Goal: Information Seeking & Learning: Learn about a topic

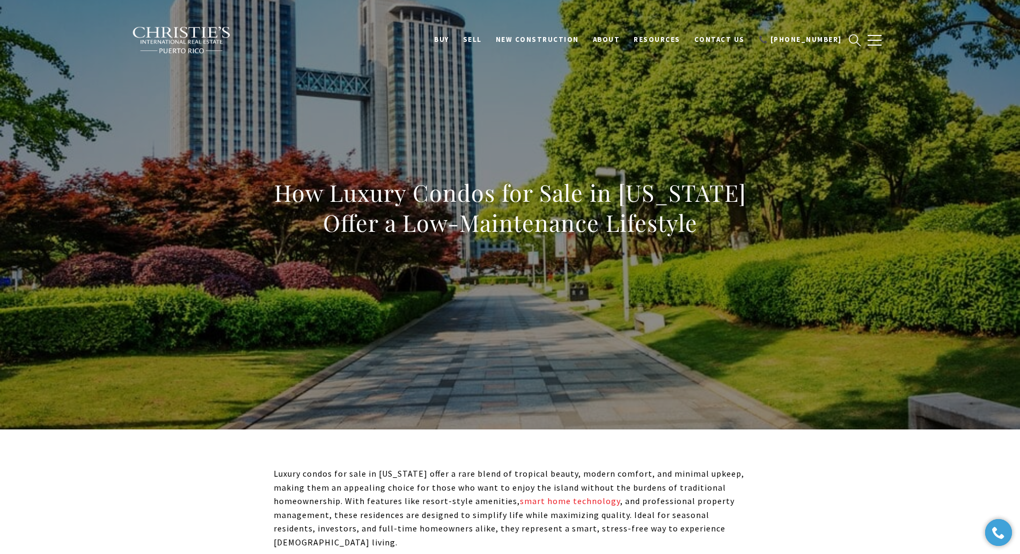
click at [484, 213] on h1 "How Luxury Condos for Sale in [US_STATE] Offer a Low-Maintenance Lifestyle" at bounding box center [510, 208] width 473 height 60
click at [485, 213] on h1 "How Luxury Condos for Sale in [US_STATE] Offer a Low-Maintenance Lifestyle" at bounding box center [510, 208] width 473 height 60
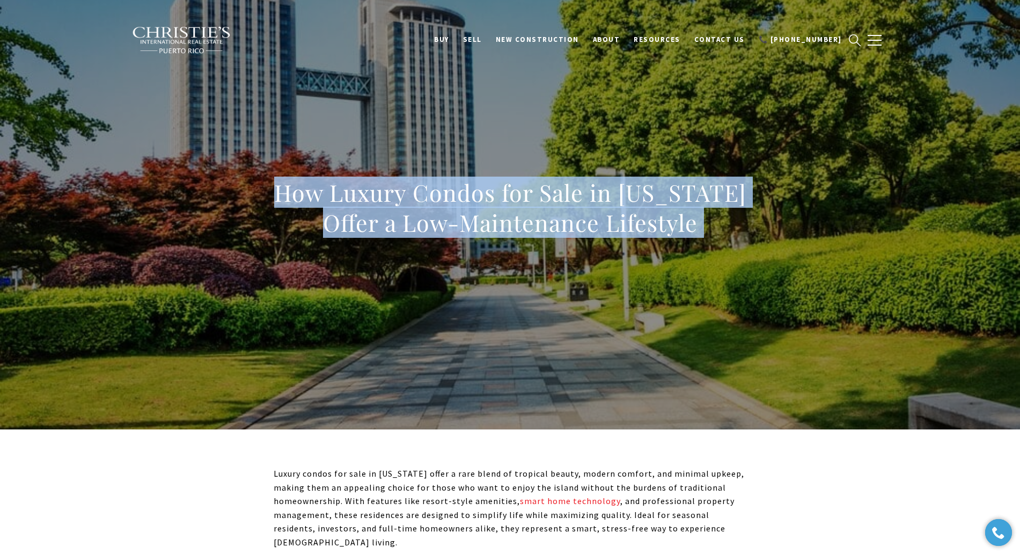
click at [485, 213] on h1 "How Luxury Condos for Sale in [US_STATE] Offer a Low-Maintenance Lifestyle" at bounding box center [510, 208] width 473 height 60
copy body "How Luxury Condos for Sale in [US_STATE] Offer a Low-Maintenance Lifestyle"
click at [492, 205] on h1 "How Luxury Condos for Sale in [US_STATE] Offer a Low-Maintenance Lifestyle" at bounding box center [510, 208] width 473 height 60
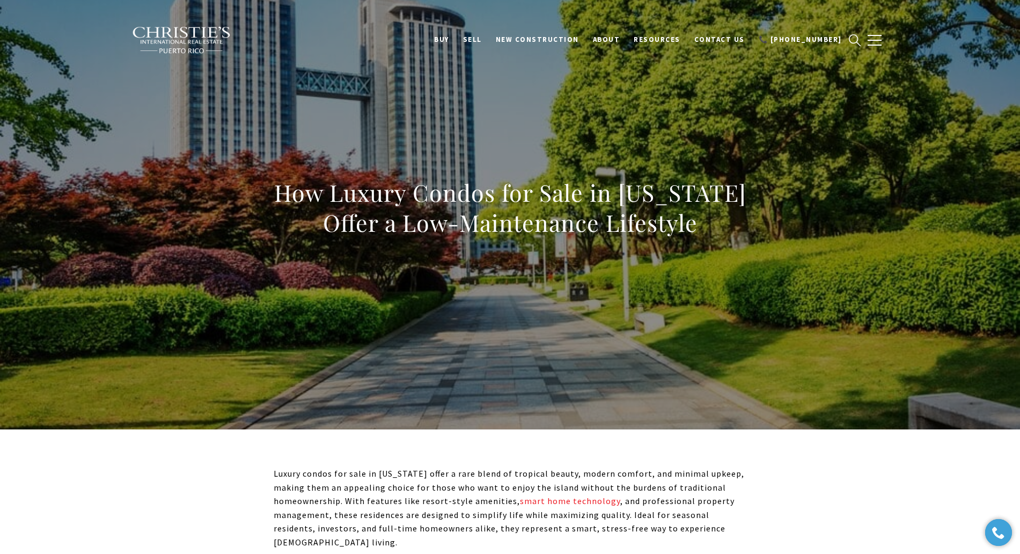
drag, startPoint x: 276, startPoint y: 190, endPoint x: 735, endPoint y: 244, distance: 461.5
click at [763, 218] on div "How Luxury Condos for Sale in [US_STATE] Offer a Low-Maintenance Lifestyle" at bounding box center [511, 215] width 752 height 322
copy h1 "How Luxury Condos for Sale in [US_STATE] Offer a Low-Maintenance Lifestyle"
click at [547, 276] on div "How Luxury Condos for Sale in [US_STATE] Offer a Low-Maintenance Lifestyle" at bounding box center [511, 215] width 752 height 322
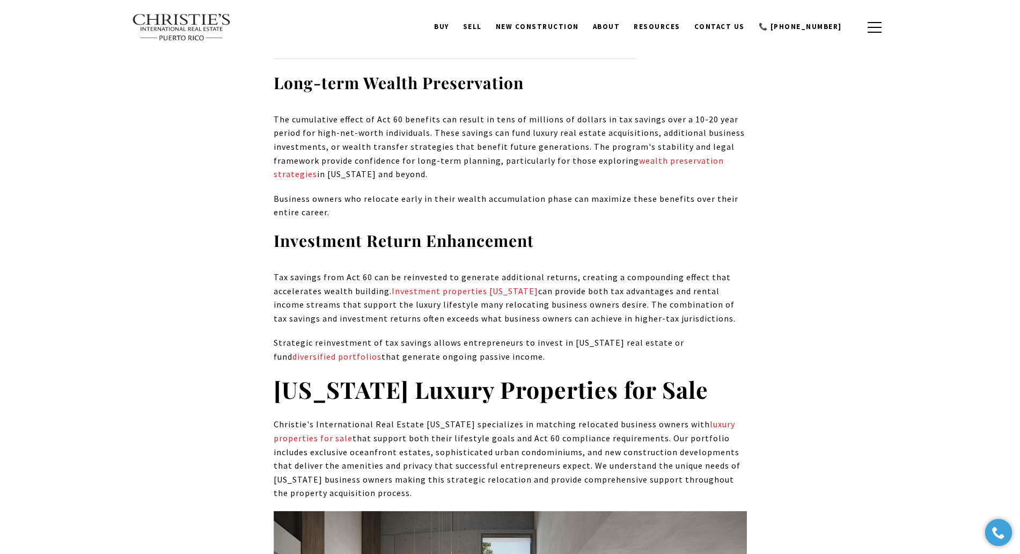
scroll to position [4710, 0]
